Goal: Find specific page/section: Find specific page/section

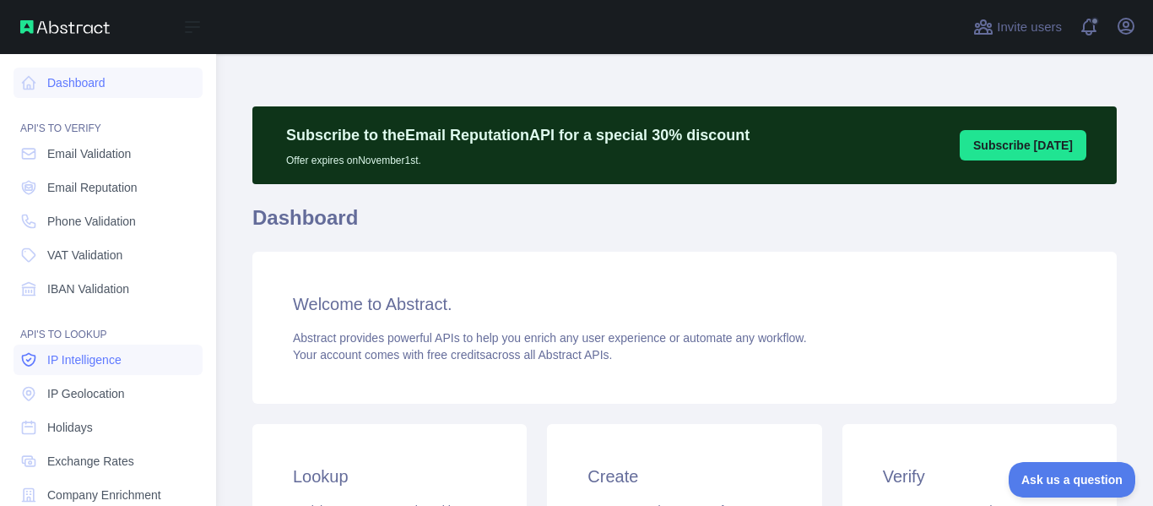
click at [80, 362] on span "IP Intelligence" at bounding box center [84, 359] width 74 height 17
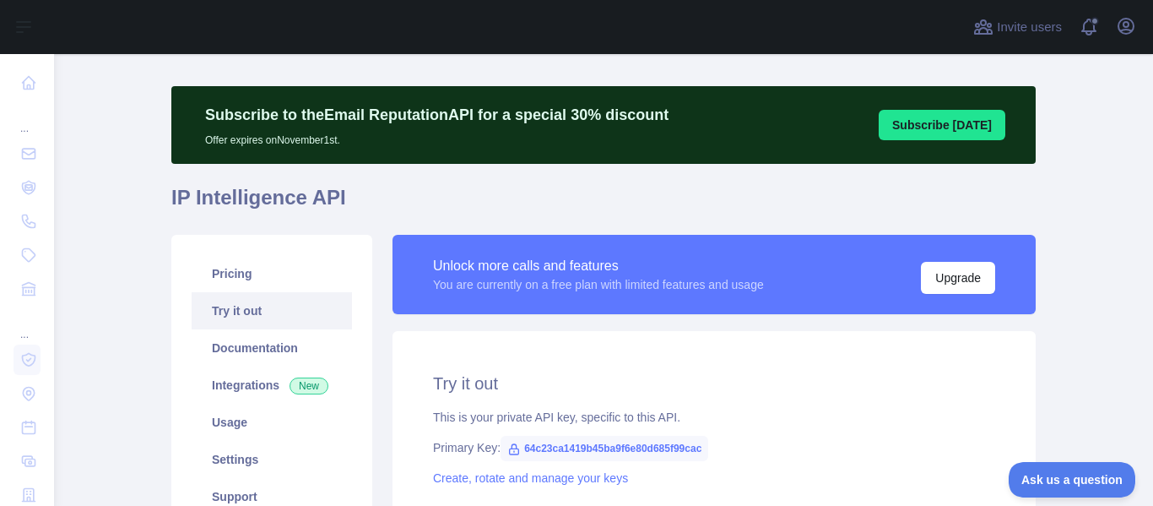
scroll to position [2, 0]
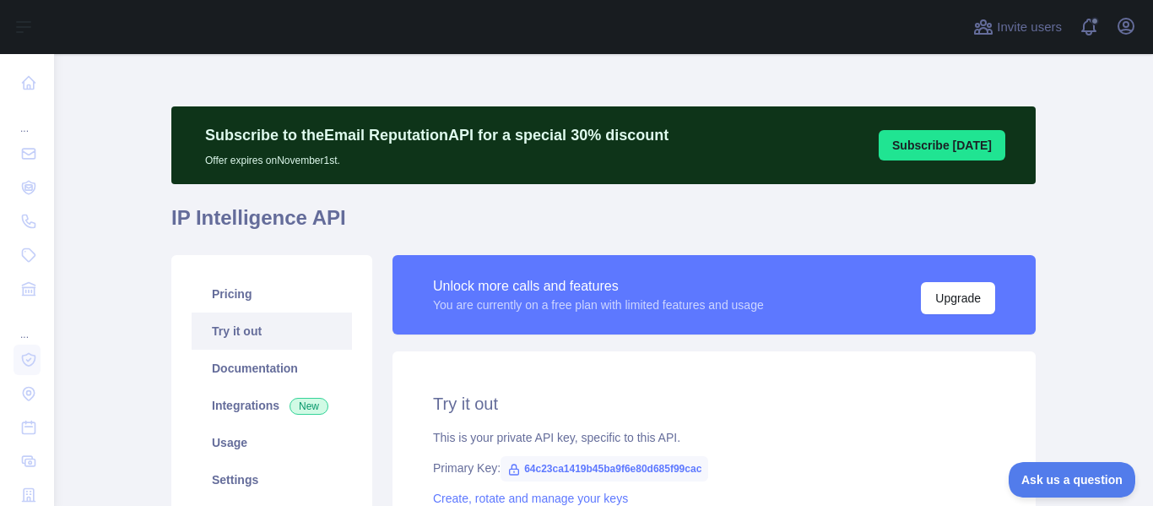
type textarea "**********"
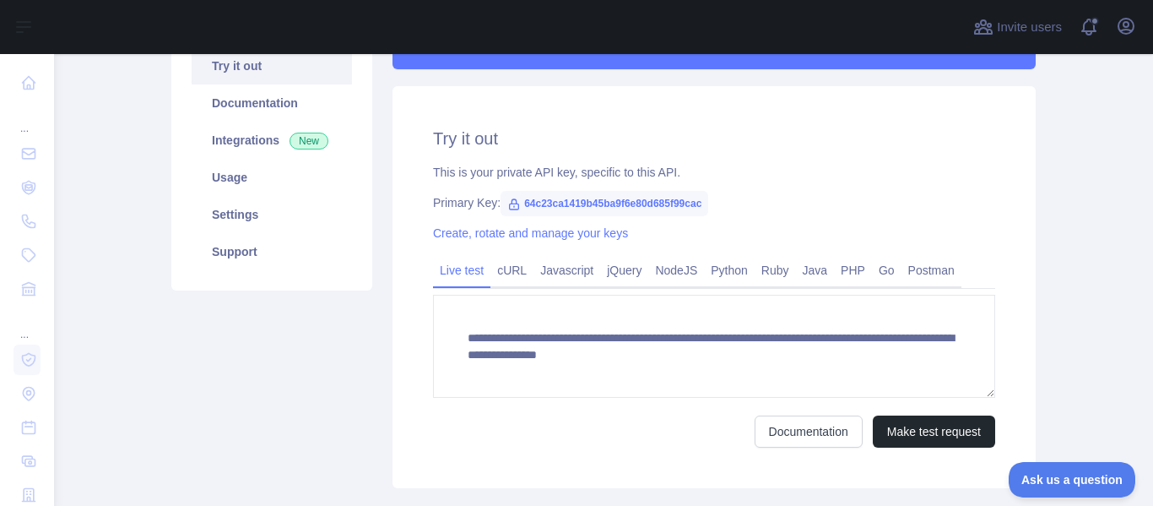
scroll to position [281, 0]
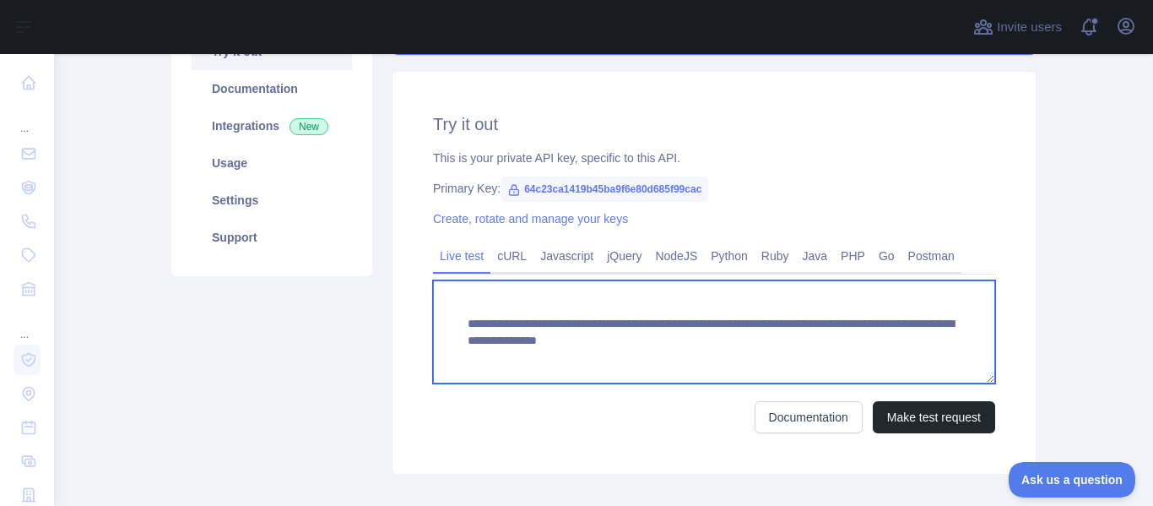
drag, startPoint x: 511, startPoint y: 344, endPoint x: 710, endPoint y: 343, distance: 199.2
click at [710, 343] on textarea "**********" at bounding box center [714, 331] width 562 height 103
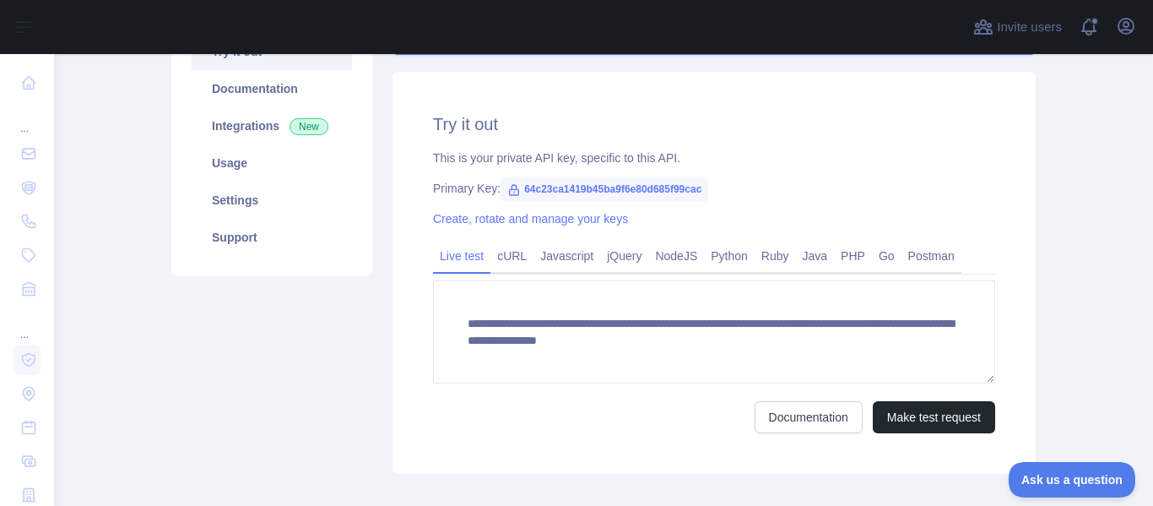
click at [518, 189] on span "64c23ca1419b45ba9f6e80d685f99cac" at bounding box center [605, 188] width 208 height 25
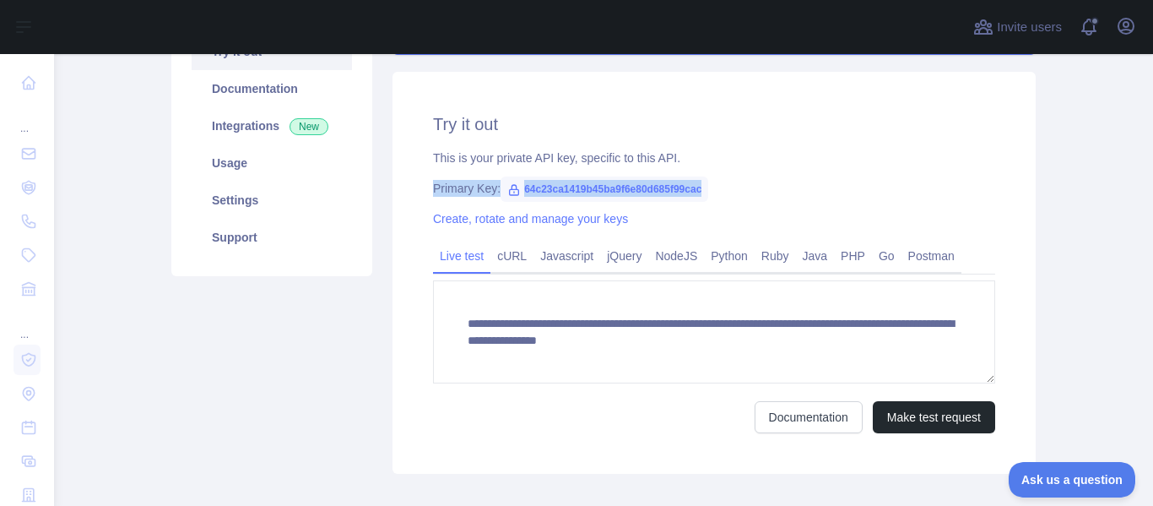
click at [518, 189] on span "64c23ca1419b45ba9f6e80d685f99cac" at bounding box center [605, 188] width 208 height 25
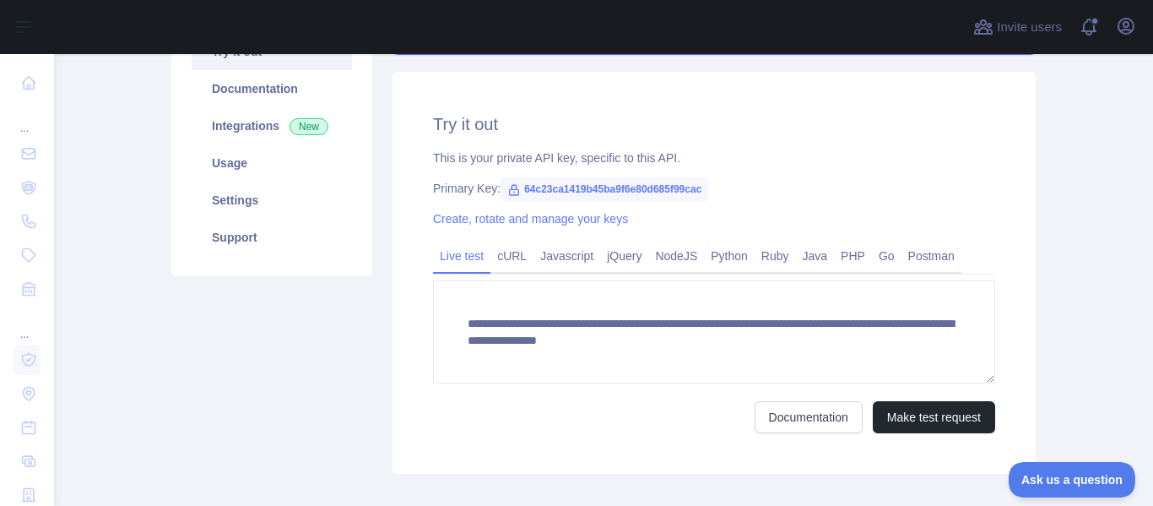
click at [518, 189] on span "64c23ca1419b45ba9f6e80d685f99cac" at bounding box center [605, 188] width 208 height 25
copy span "64c23ca1419b45ba9f6e80d685f99cac"
click at [708, 209] on div "**********" at bounding box center [714, 273] width 643 height 402
click at [523, 189] on span "64c23ca1419b45ba9f6e80d685f99cac" at bounding box center [605, 188] width 208 height 25
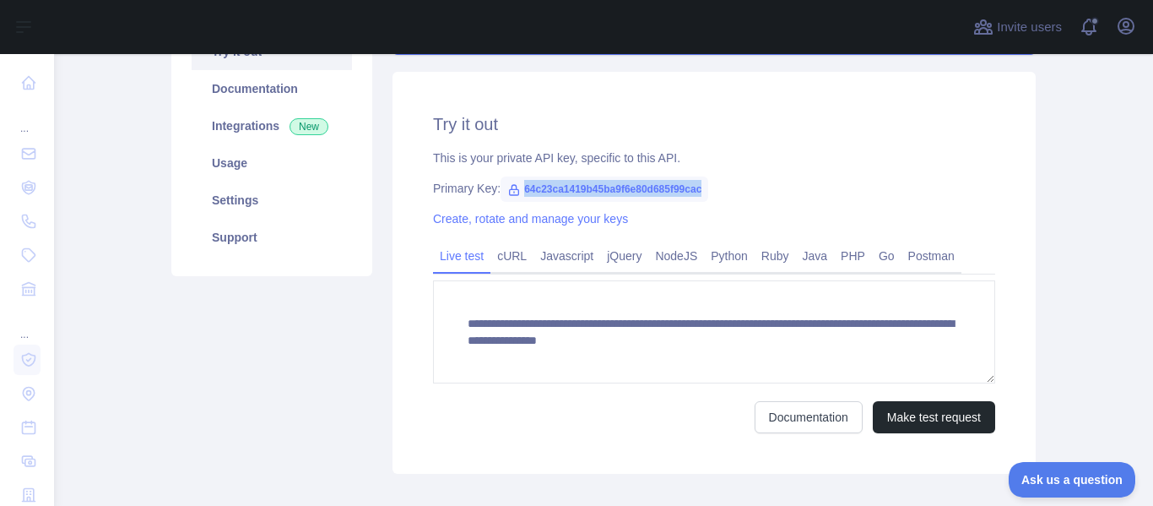
click at [523, 189] on span "64c23ca1419b45ba9f6e80d685f99cac" at bounding box center [605, 188] width 208 height 25
drag, startPoint x: 700, startPoint y: 182, endPoint x: 512, endPoint y: 187, distance: 187.5
click at [512, 187] on div "Primary Key: 64c23ca1419b45ba9f6e80d685f99cac" at bounding box center [714, 188] width 562 height 17
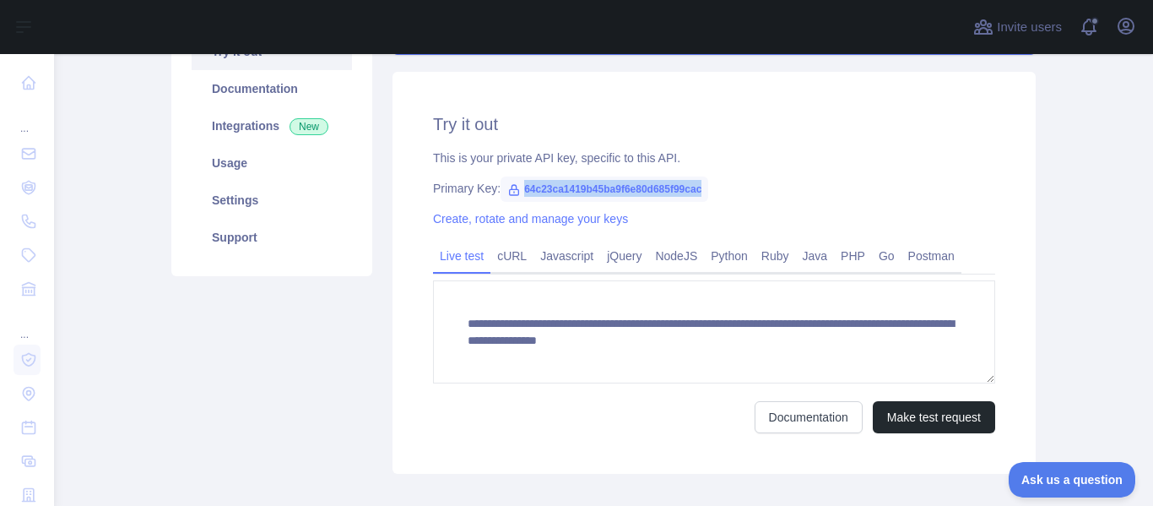
copy span "64c23ca1419b45ba9f6e80d685f99cac"
click at [570, 212] on link "Create, rotate and manage your keys" at bounding box center [530, 219] width 195 height 14
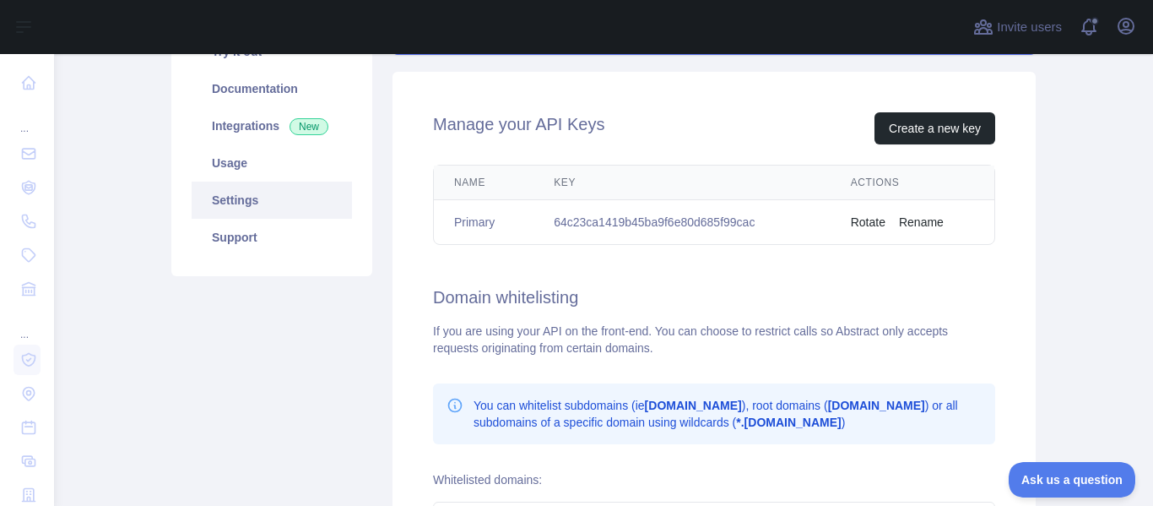
click at [647, 219] on td "64c23ca1419b45ba9f6e80d685f99cac" at bounding box center [682, 222] width 297 height 45
copy td "64c23ca1419b45ba9f6e80d685f99cac"
click at [433, 165] on div "Name Key Actions Primary 64c23ca1419b45ba9f6e80d685f99cac Rotate Rename" at bounding box center [714, 205] width 562 height 80
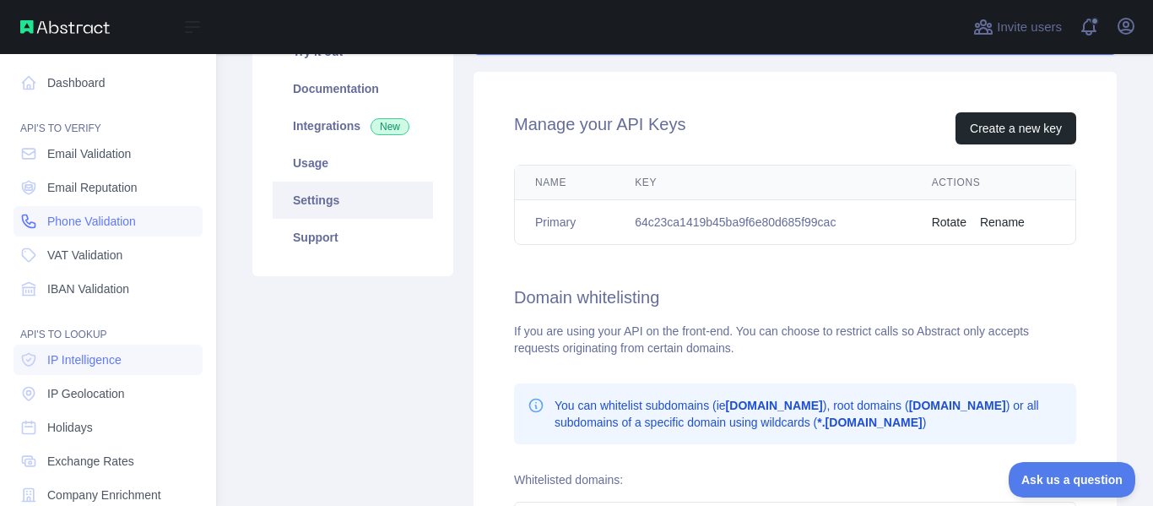
click at [121, 230] on link "Phone Validation" at bounding box center [108, 221] width 189 height 30
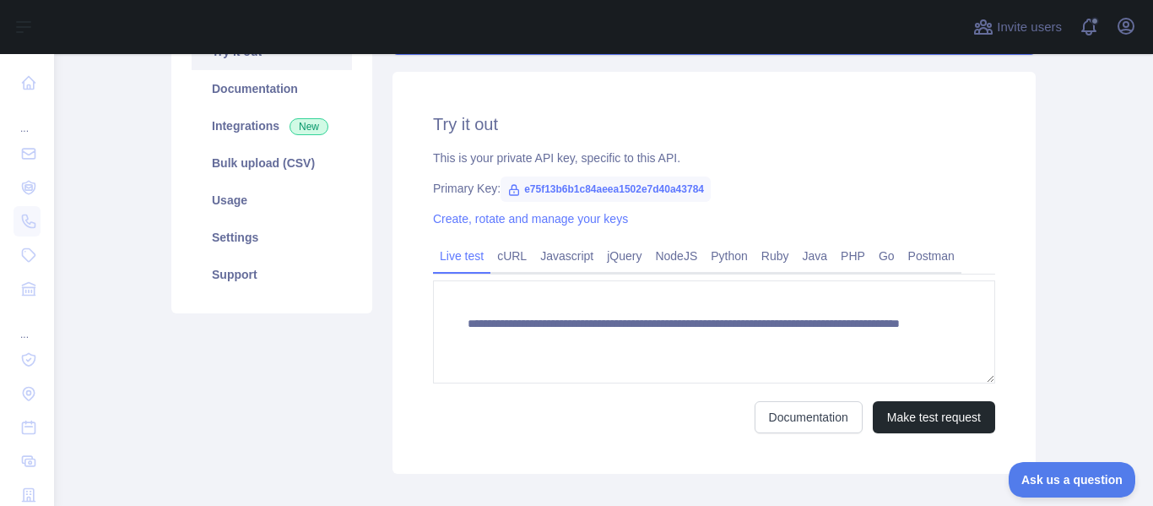
click at [565, 184] on span "e75f13b6b1c84aeea1502e7d40a43784" at bounding box center [606, 188] width 210 height 25
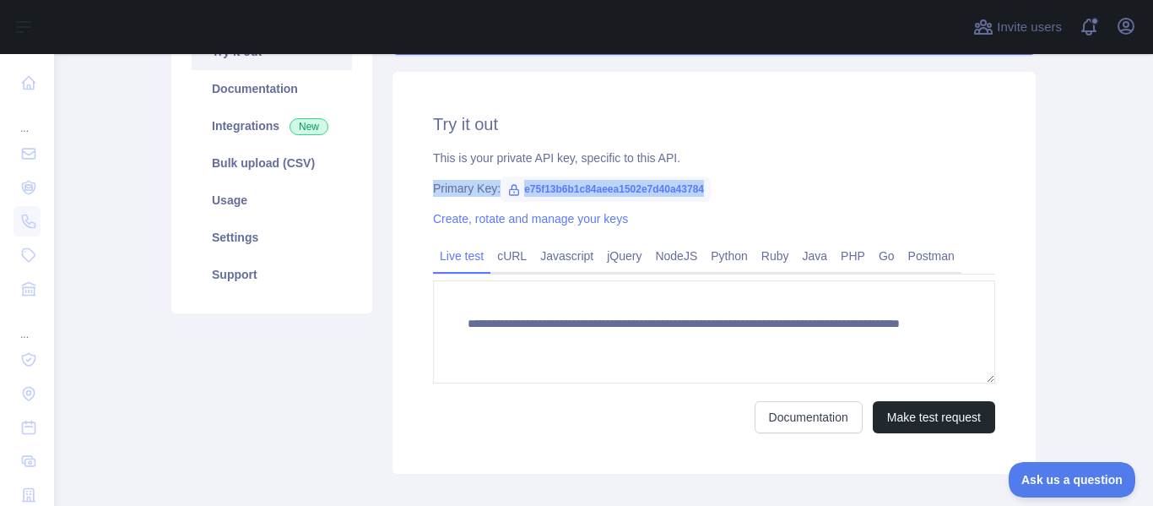
click at [565, 184] on span "e75f13b6b1c84aeea1502e7d40a43784" at bounding box center [606, 188] width 210 height 25
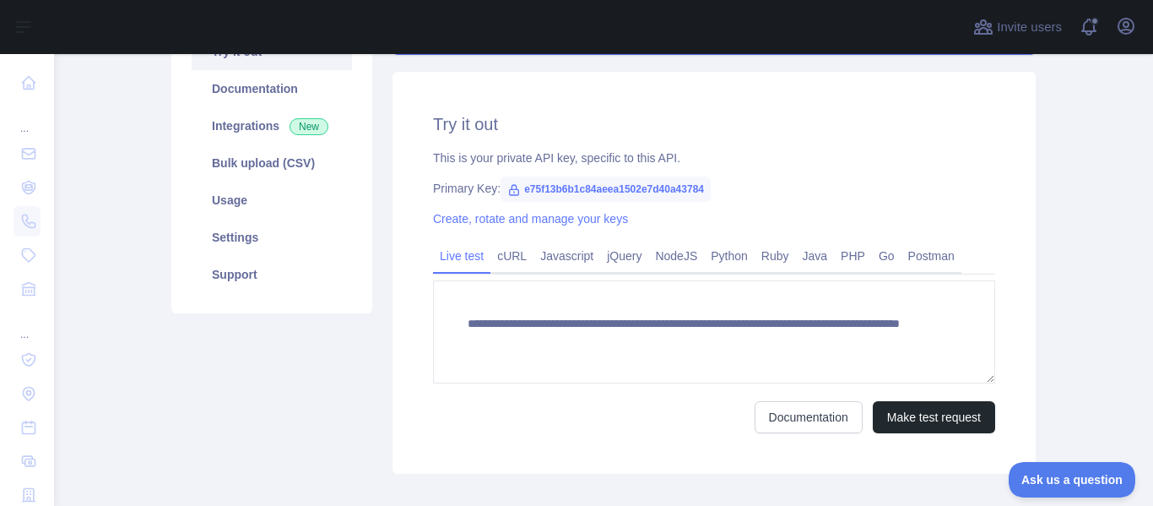
click at [565, 184] on span "e75f13b6b1c84aeea1502e7d40a43784" at bounding box center [606, 188] width 210 height 25
copy span "e75f13b6b1c84aeea1502e7d40a43784"
